Goal: Task Accomplishment & Management: Complete application form

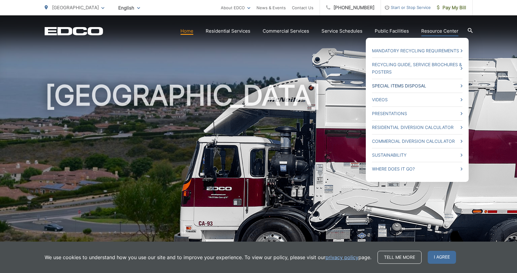
click at [419, 86] on link "Special Items Disposal" at bounding box center [417, 85] width 90 height 7
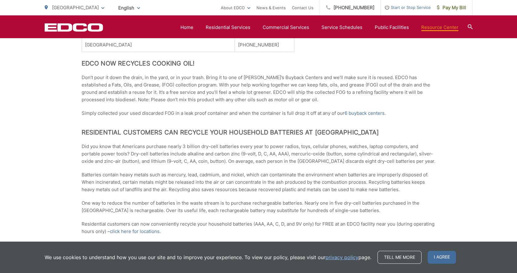
scroll to position [440, 0]
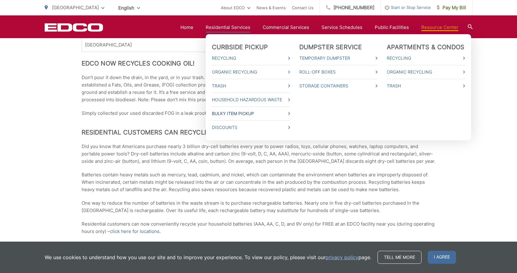
click at [234, 113] on link "Bulky Item Pickup" at bounding box center [251, 113] width 78 height 7
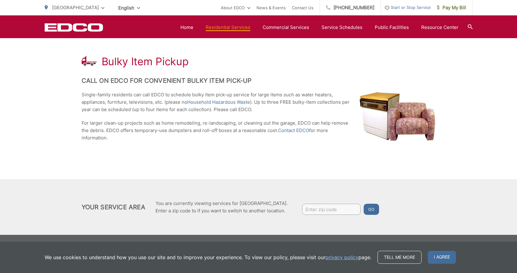
scroll to position [105, 0]
click at [322, 214] on input "Enter zip code" at bounding box center [331, 209] width 58 height 11
type input "90275"
click at [373, 209] on button "Go" at bounding box center [370, 209] width 15 height 11
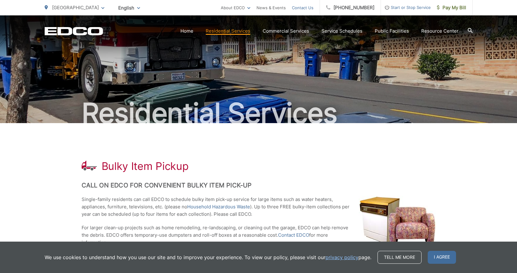
click at [311, 8] on link "Contact Us" at bounding box center [303, 7] width 22 height 7
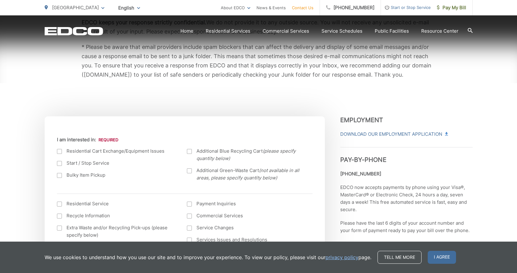
scroll to position [143, 0]
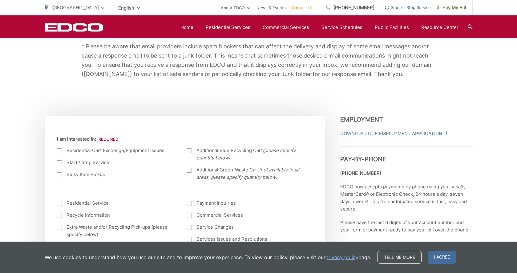
click at [76, 175] on label "Bulky Item Pickup" at bounding box center [116, 174] width 118 height 7
click at [0, 0] on input "Bulky Item Pickup" at bounding box center [0, 0] width 0 height 0
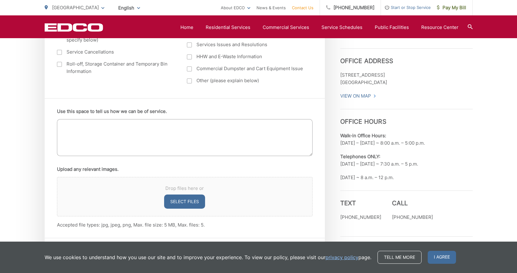
scroll to position [338, 0]
click at [123, 136] on textarea "Use this space to tell us how we can be of service." at bounding box center [184, 136] width 255 height 37
click at [123, 136] on textarea "Hello. My address is 28033 Lomo Drive, Rancho Palos Verdes. I would like to req…" at bounding box center [184, 136] width 255 height 37
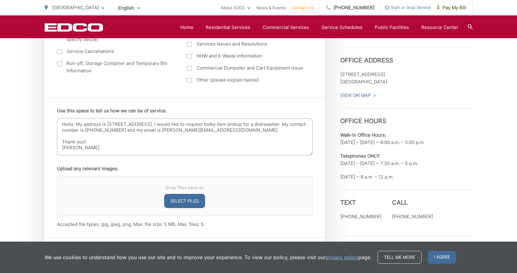
click at [87, 129] on textarea "Hello. My address is 28033 Lomo Drive, Rancho Palos Verdes. I would like to req…" at bounding box center [184, 136] width 255 height 37
click at [105, 129] on textarea "Hello. My address is 28033 Lomo Drive, Rancho Palos Verdes. I would like to req…" at bounding box center [184, 136] width 255 height 37
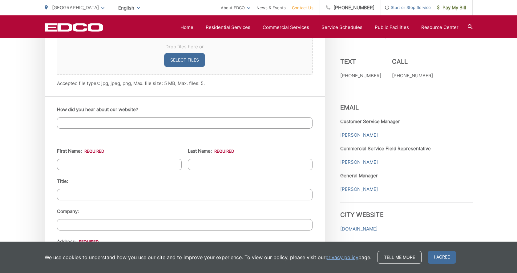
scroll to position [489, 0]
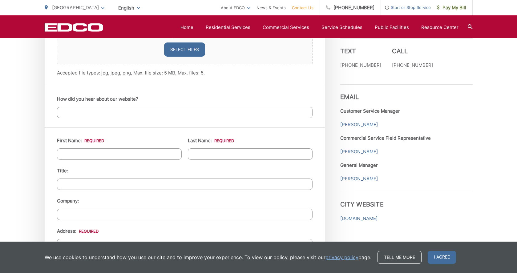
type textarea "Hello. My address is 28033 Lomo Drive, Rancho Palos Verdes. I would like to req…"
type input "Jennifer"
type input "Craig"
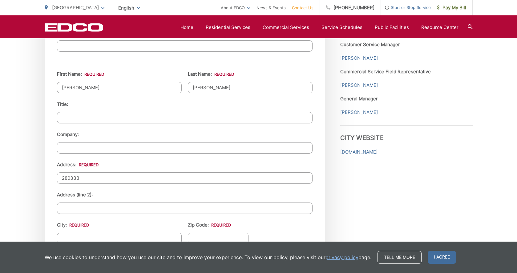
scroll to position [557, 0]
type input "28033 Lomo Drive"
type input "RPV"
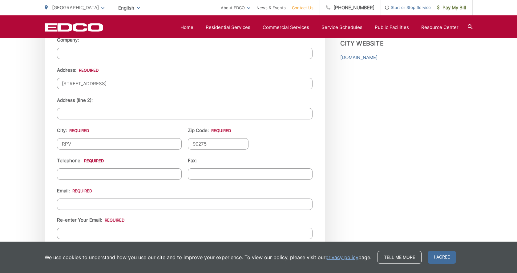
scroll to position [664, 0]
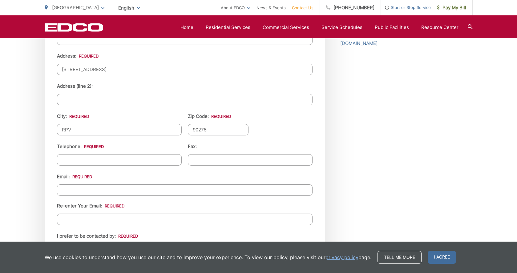
type input "90275"
type input "(310) 293-8773"
type input "(___) ___-____"
type input "h"
type input "jennyounan@Hotmail.com"
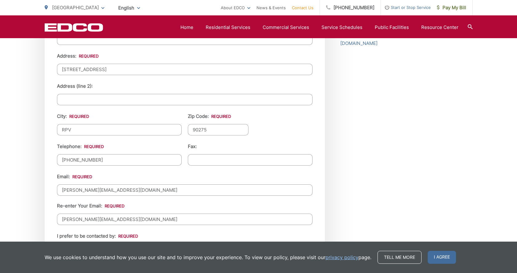
type input "jennyounan@hotmail.com"
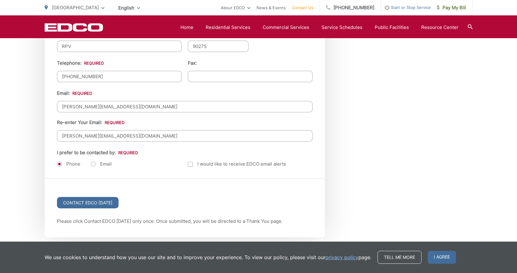
scroll to position [757, 0]
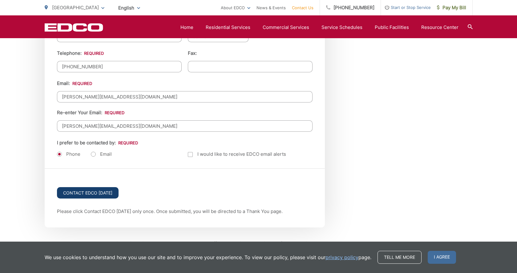
click at [94, 193] on input "Contact EDCO Today" at bounding box center [88, 192] width 62 height 11
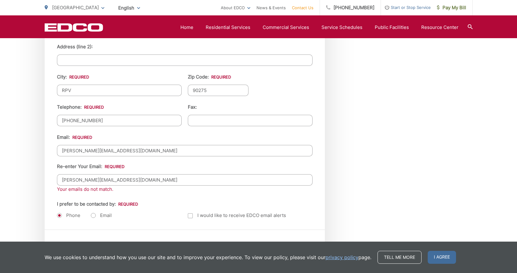
scroll to position [727, 0]
type input "jennyounan@hotmail.com"
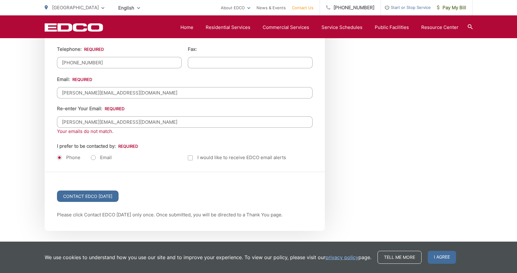
scroll to position [786, 0]
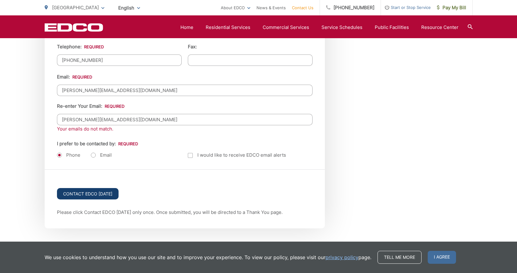
click at [110, 193] on input "Contact EDCO Today" at bounding box center [88, 193] width 62 height 11
